Goal: Task Accomplishment & Management: Use online tool/utility

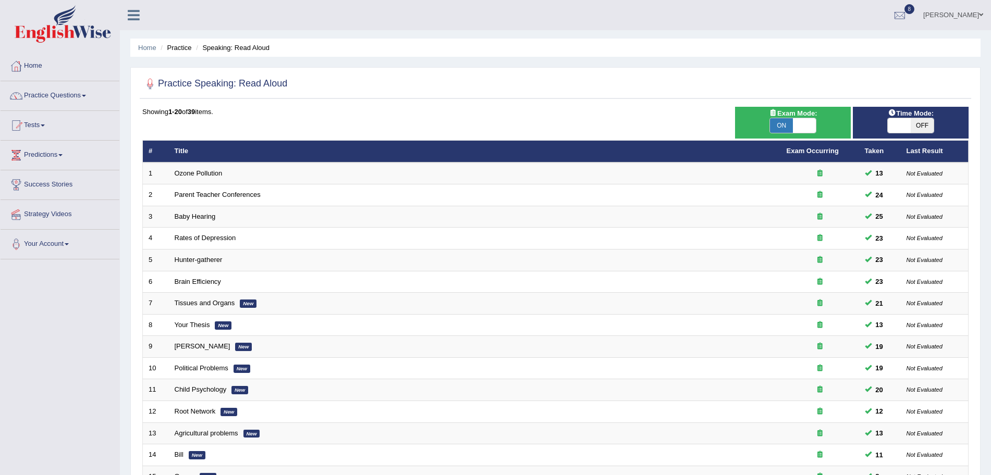
click at [70, 32] on img at bounding box center [63, 24] width 96 height 38
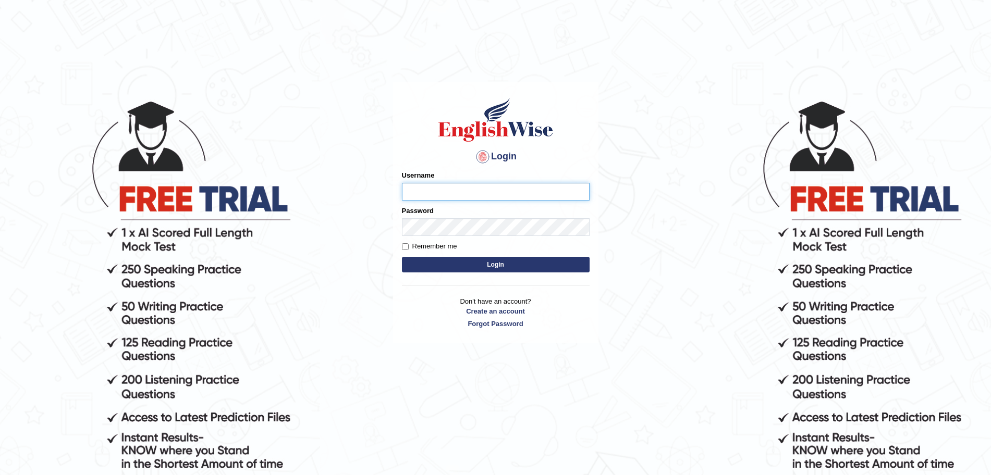
click at [504, 183] on input "Username" at bounding box center [496, 192] width 188 height 18
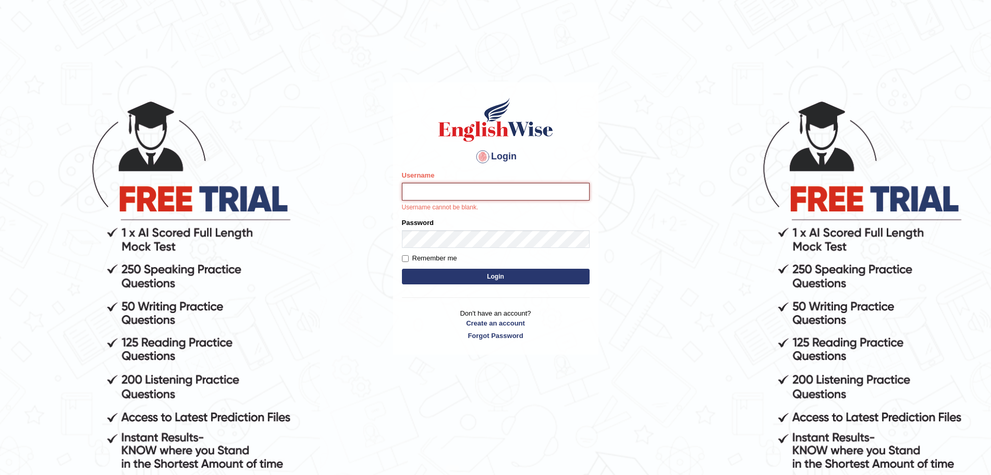
type input "surajshrestha100"
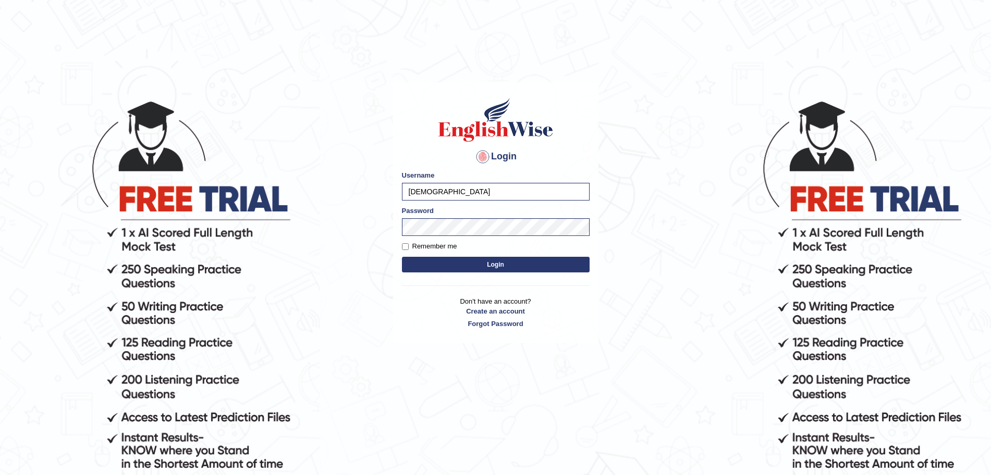
click at [473, 260] on button "Login" at bounding box center [496, 265] width 188 height 16
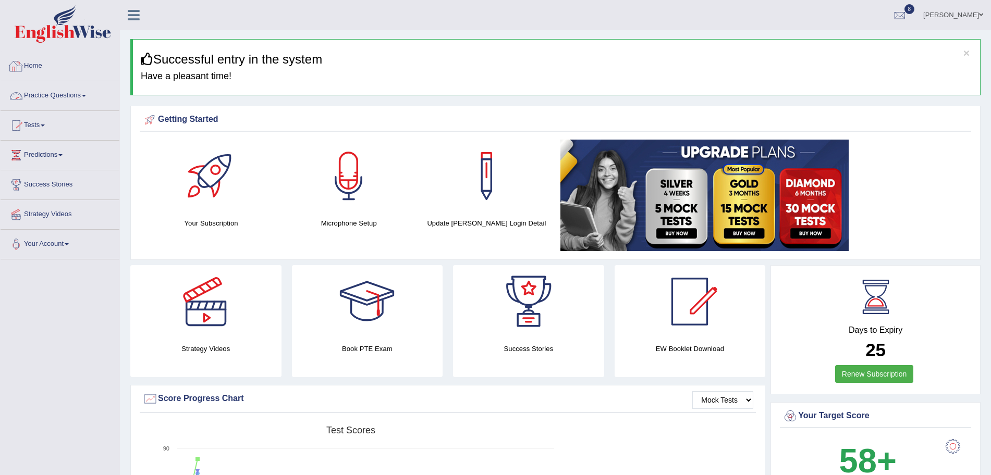
click at [59, 108] on li "Practice Questions Speaking Practice Read Aloud Repeat Sentence Describe Image …" at bounding box center [60, 96] width 119 height 30
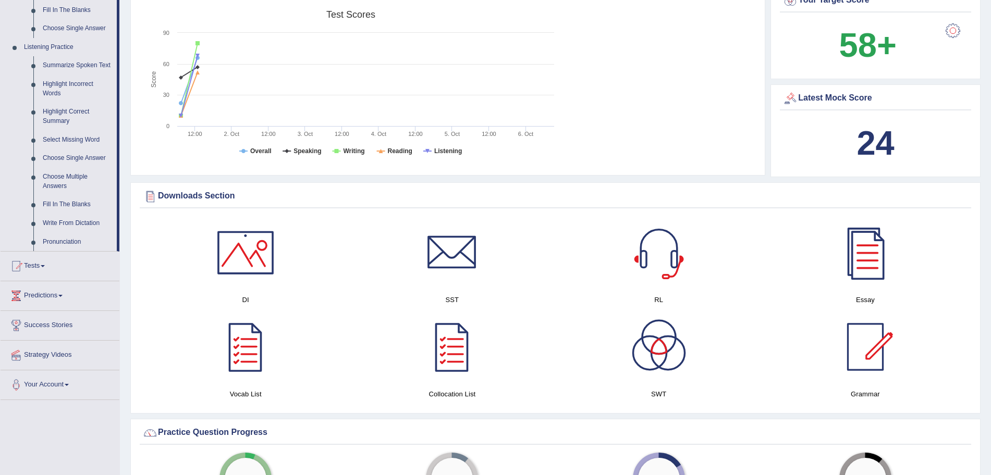
scroll to position [621, 0]
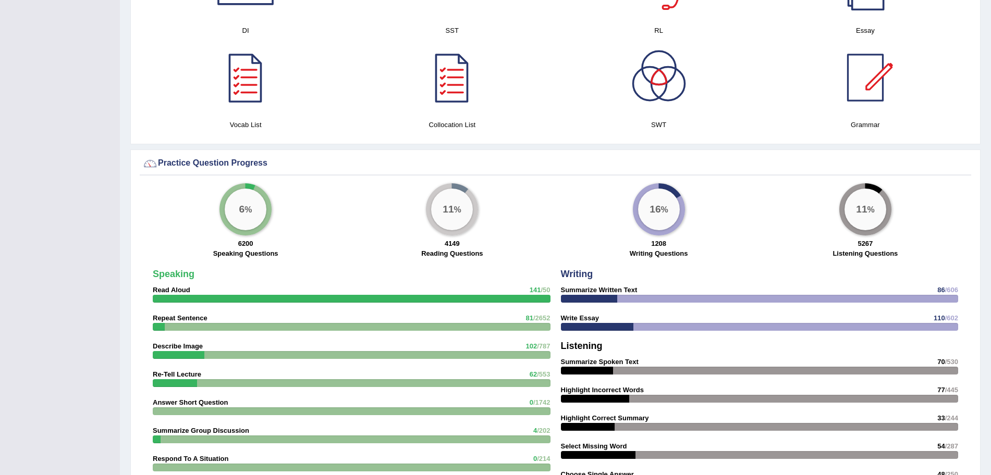
scroll to position [621, 0]
